Goal: Task Accomplishment & Management: Complete application form

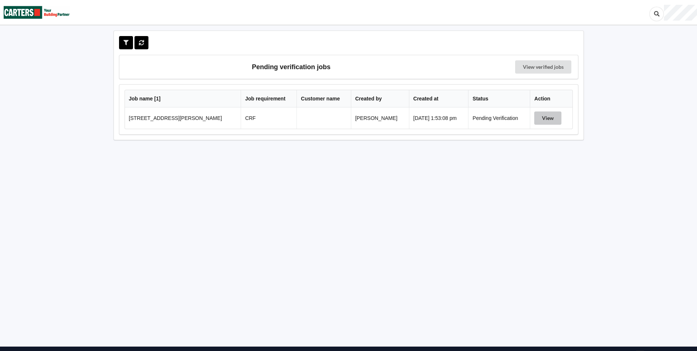
click at [542, 116] on button "View" at bounding box center [547, 117] width 27 height 13
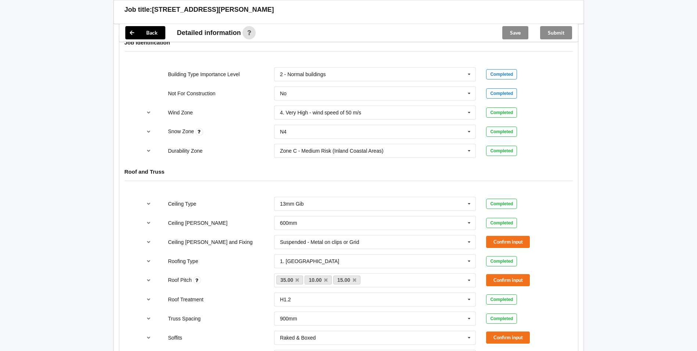
scroll to position [331, 0]
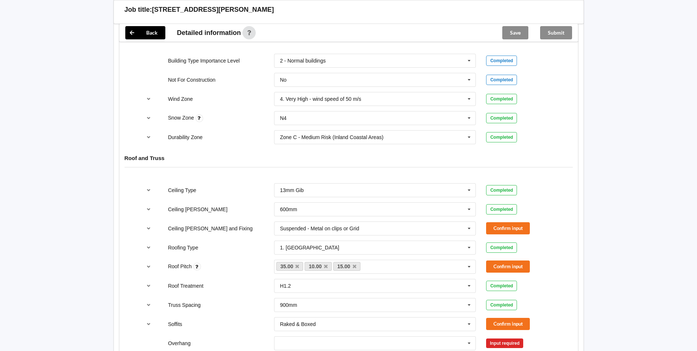
click at [564, 178] on div "Ceiling Type 13mm Gib 10mm Gib 12mm MDF 12mm Ply 13mm Gib None See Job Notes Co…" at bounding box center [348, 333] width 459 height 311
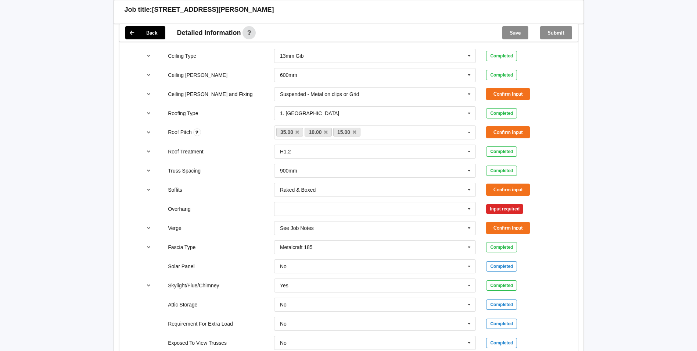
scroll to position [478, 0]
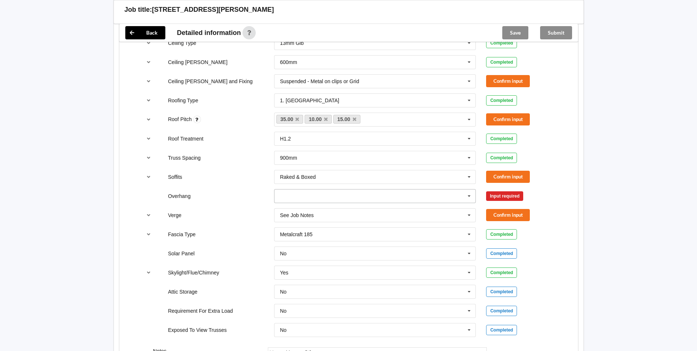
click at [371, 200] on input "text" at bounding box center [375, 195] width 201 height 13
click at [360, 265] on div "Multiple Values – See As Per Plan" at bounding box center [374, 264] width 201 height 14
click at [506, 79] on button "Confirm input" at bounding box center [508, 81] width 44 height 12
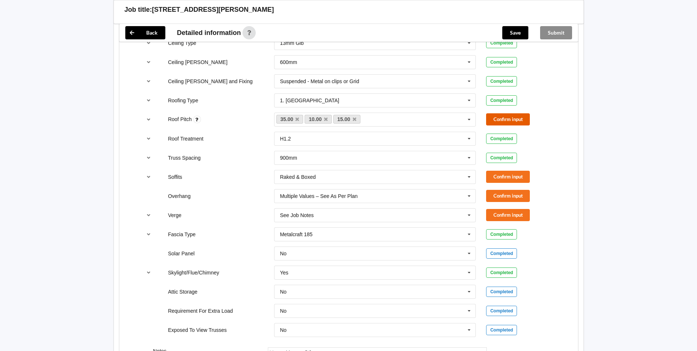
click at [510, 122] on button "Confirm input" at bounding box center [508, 119] width 44 height 12
click at [503, 179] on button "Confirm input" at bounding box center [508, 176] width 44 height 12
click at [505, 196] on button "Confirm input" at bounding box center [508, 196] width 44 height 12
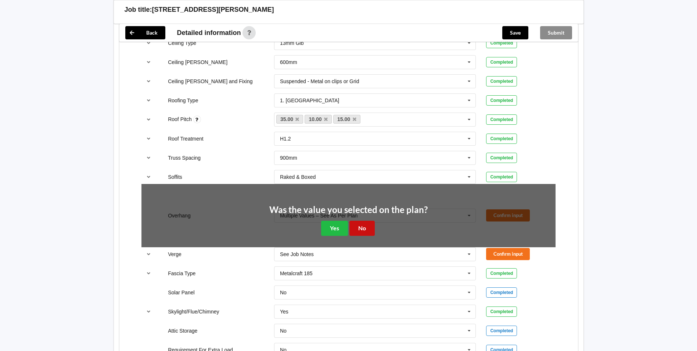
click at [363, 227] on button "No" at bounding box center [361, 227] width 25 height 15
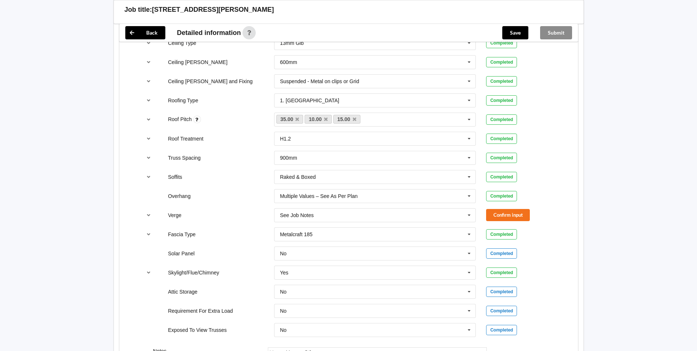
click at [578, 202] on div "Back Detailed information Save Submit Expand references by default Job Identifi…" at bounding box center [349, 122] width 470 height 605
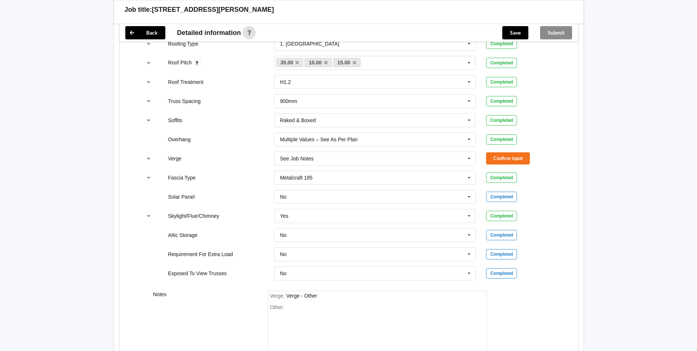
scroll to position [551, 0]
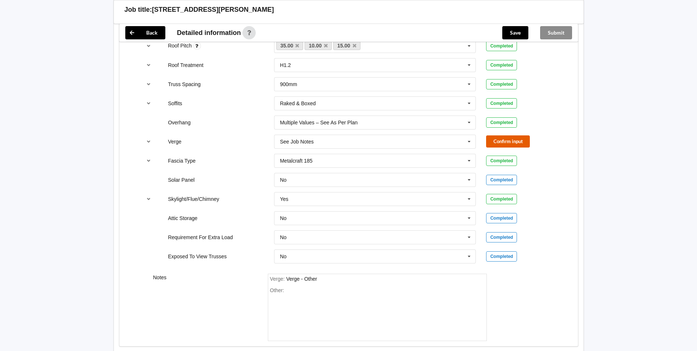
click at [495, 141] on button "Confirm input" at bounding box center [508, 141] width 44 height 12
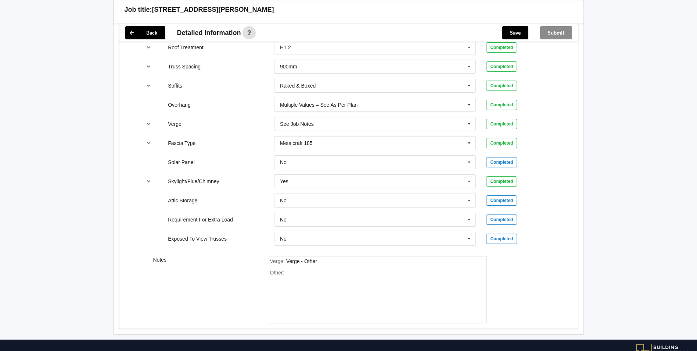
scroll to position [594, 0]
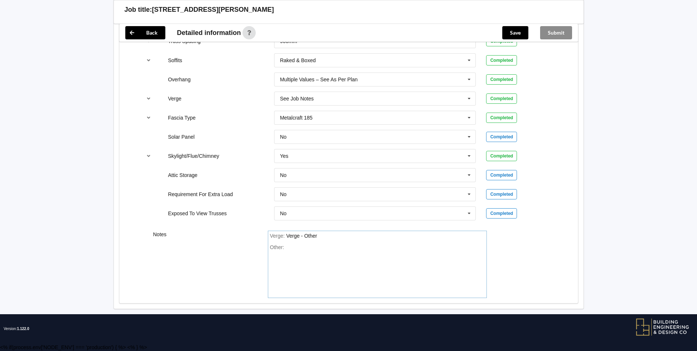
click at [297, 250] on div "Other:" at bounding box center [377, 269] width 215 height 51
drag, startPoint x: 291, startPoint y: 248, endPoint x: 287, endPoint y: 240, distance: 9.1
click at [267, 232] on div "Verge : Verge - Other Other:" at bounding box center [377, 264] width 229 height 68
click at [289, 244] on div "Other:" at bounding box center [377, 269] width 215 height 51
click at [291, 244] on div "Verge : Verge - Other Other:" at bounding box center [377, 264] width 219 height 68
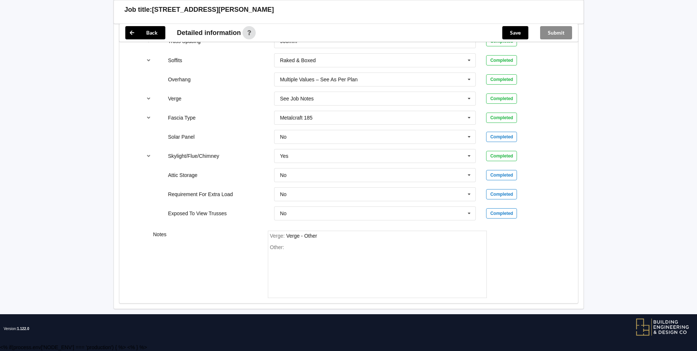
click at [291, 245] on div "Other:" at bounding box center [377, 269] width 215 height 51
click at [290, 247] on div "Other:" at bounding box center [377, 269] width 215 height 51
click at [285, 248] on div "Other:" at bounding box center [377, 269] width 215 height 51
click at [282, 248] on span "Other:" at bounding box center [277, 247] width 14 height 6
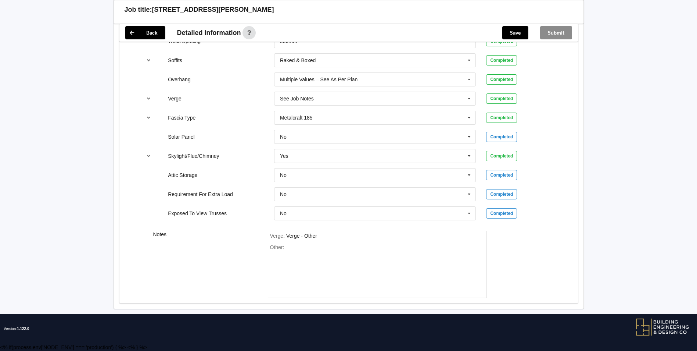
click at [283, 247] on span "Other:" at bounding box center [277, 247] width 14 height 6
drag, startPoint x: 283, startPoint y: 247, endPoint x: 274, endPoint y: 247, distance: 9.2
click at [274, 247] on span "Other:" at bounding box center [277, 247] width 14 height 6
drag, startPoint x: 274, startPoint y: 247, endPoint x: 319, endPoint y: 236, distance: 45.7
click at [319, 236] on div "Verge : Verge - Other" at bounding box center [377, 236] width 215 height 7
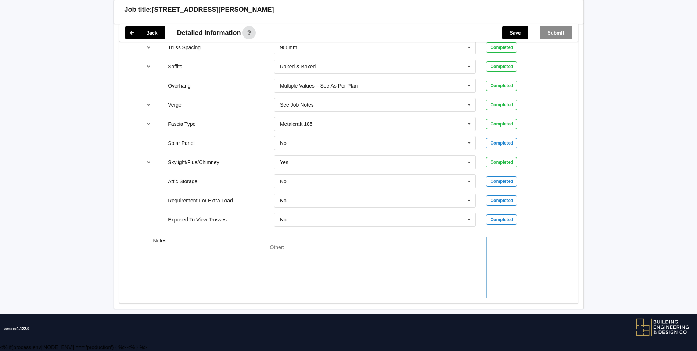
scroll to position [588, 0]
drag, startPoint x: 285, startPoint y: 247, endPoint x: 277, endPoint y: 240, distance: 11.0
click at [275, 240] on div "Other:" at bounding box center [377, 267] width 219 height 61
click at [274, 248] on div "Other:" at bounding box center [377, 269] width 215 height 51
drag, startPoint x: 290, startPoint y: 249, endPoint x: 286, endPoint y: 248, distance: 3.8
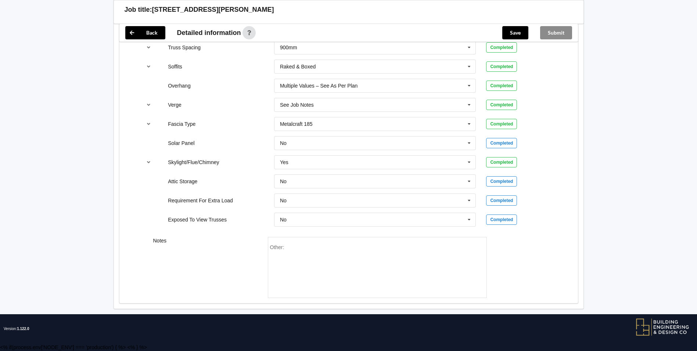
click at [287, 249] on div "Other:" at bounding box center [377, 269] width 215 height 51
click at [284, 248] on div "Other:" at bounding box center [377, 269] width 215 height 51
drag, startPoint x: 273, startPoint y: 248, endPoint x: 263, endPoint y: 247, distance: 9.9
click at [263, 247] on div "Other:" at bounding box center [377, 267] width 229 height 61
drag, startPoint x: 263, startPoint y: 247, endPoint x: 287, endPoint y: 249, distance: 24.4
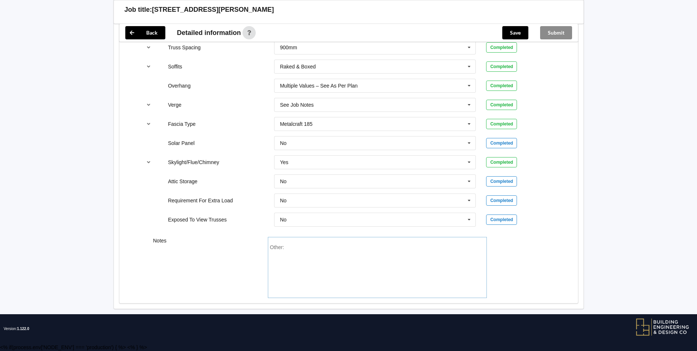
click at [287, 249] on div "Other:" at bounding box center [377, 269] width 215 height 51
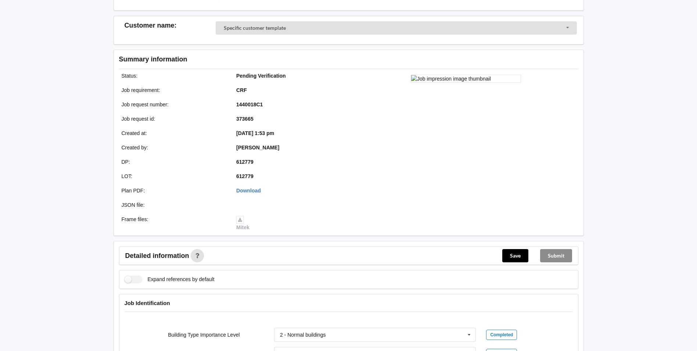
scroll to position [0, 0]
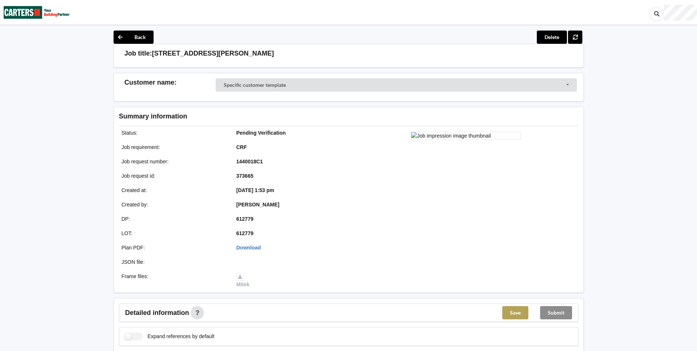
click at [513, 317] on button "Save" at bounding box center [515, 312] width 26 height 13
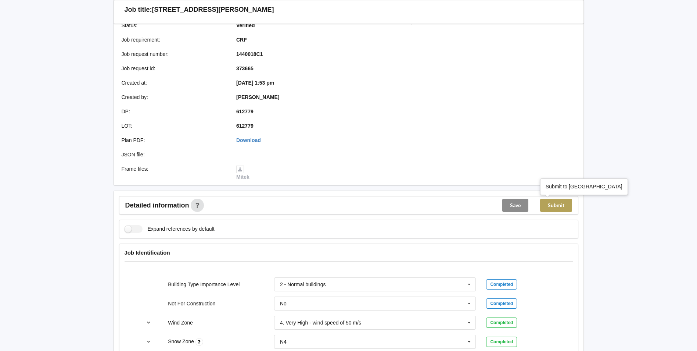
click at [558, 205] on button "Submit" at bounding box center [556, 204] width 32 height 13
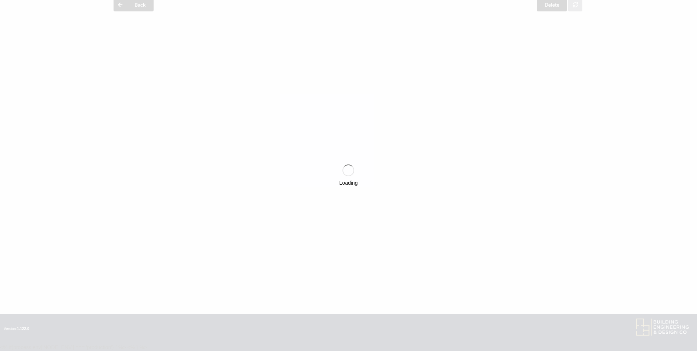
scroll to position [73, 0]
